Goal: Find specific page/section: Find specific page/section

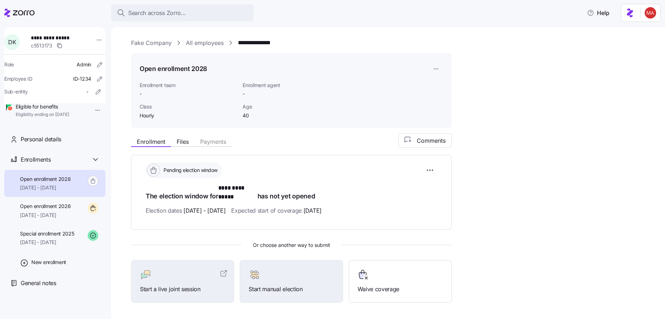
click at [588, 92] on div "**********" at bounding box center [393, 187] width 524 height 298
click at [209, 12] on div "Search across Zorro..." at bounding box center [182, 13] width 131 height 9
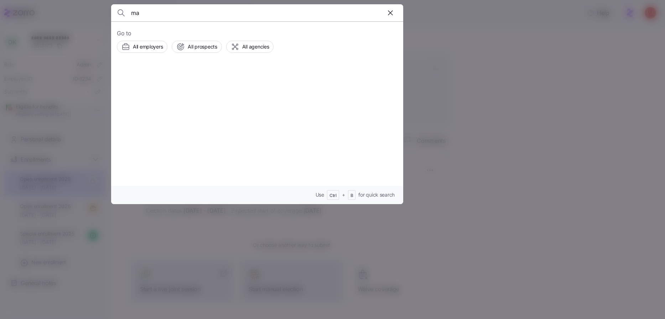
type input "m"
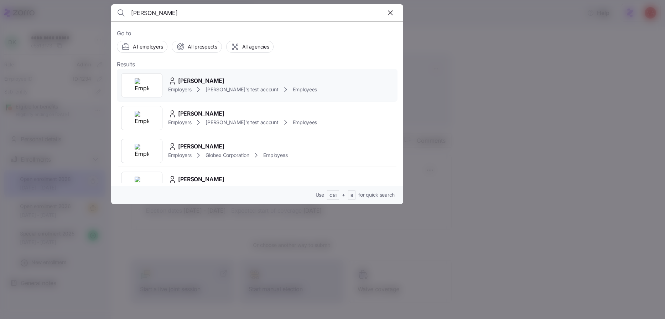
type input "[PERSON_NAME]"
drag, startPoint x: 289, startPoint y: 85, endPoint x: 326, endPoint y: 138, distance: 64.7
click at [290, 85] on div "[PERSON_NAME] Employers [PERSON_NAME]'s test account Employees" at bounding box center [257, 85] width 281 height 33
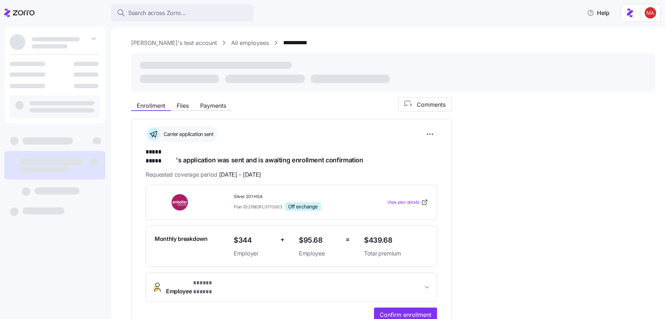
click at [222, 104] on span "Payments" at bounding box center [213, 106] width 26 height 6
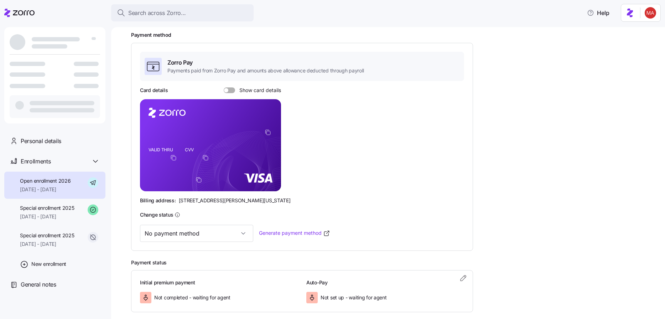
scroll to position [159, 0]
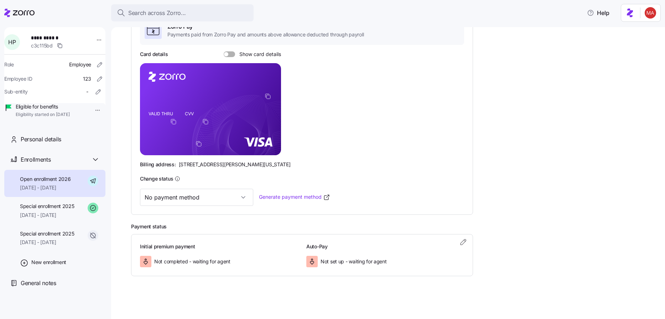
click at [531, 112] on div "Payment method Zorro Pay Payments paid from Zorro Pay and amounts above allowan…" at bounding box center [393, 105] width 524 height 219
